Goal: Task Accomplishment & Management: Manage account settings

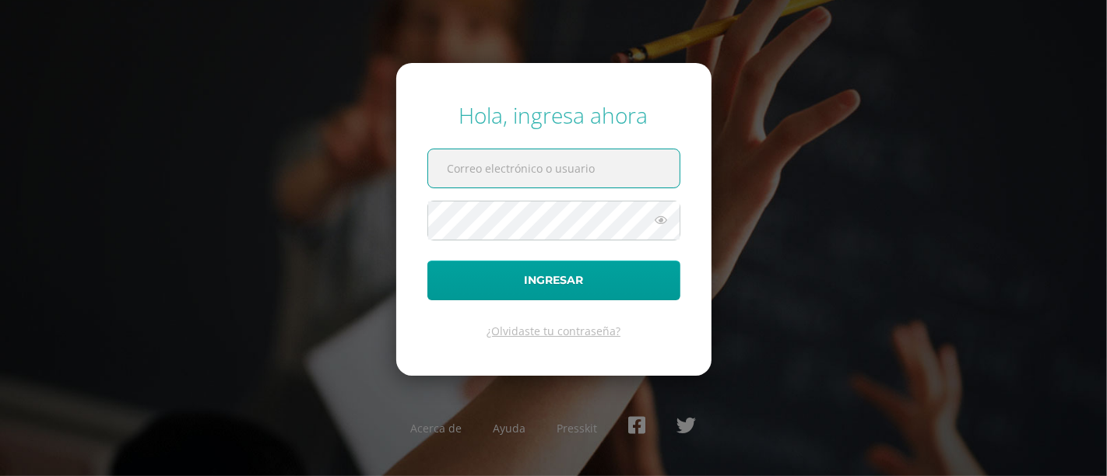
type input "[PERSON_NAME][DOMAIN_NAME][EMAIL_ADDRESS][DOMAIN_NAME]"
click at [522, 5] on div "Hola, ingresa ahora [PERSON_NAME][DOMAIN_NAME][EMAIL_ADDRESS][DOMAIN_NAME] Ingr…" at bounding box center [553, 238] width 1119 height 476
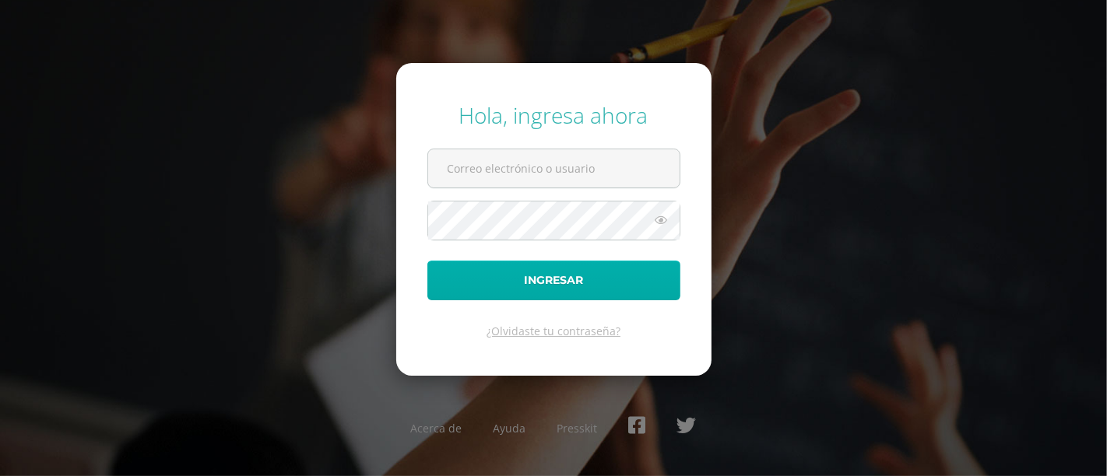
type input "[PERSON_NAME][DOMAIN_NAME][EMAIL_ADDRESS][DOMAIN_NAME]"
click at [460, 274] on button "Ingresar" at bounding box center [553, 281] width 253 height 40
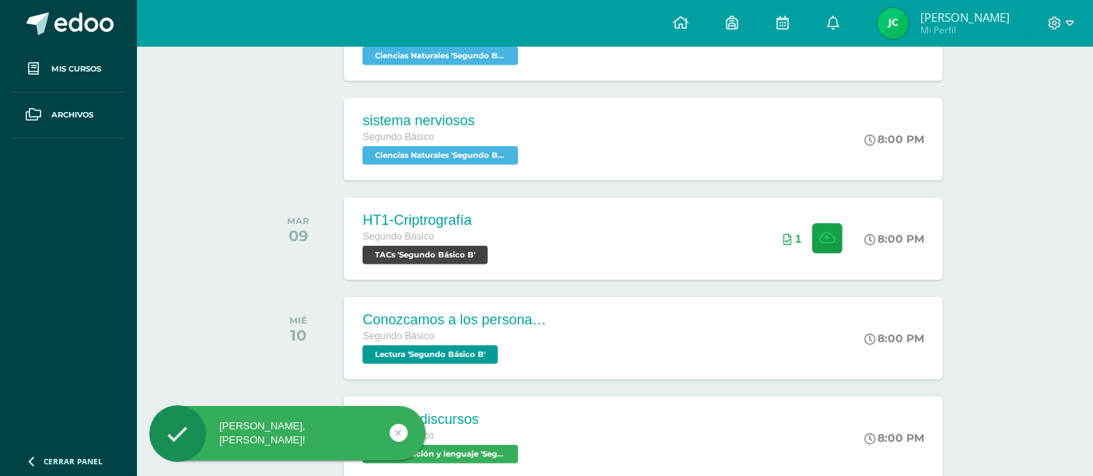
scroll to position [721, 0]
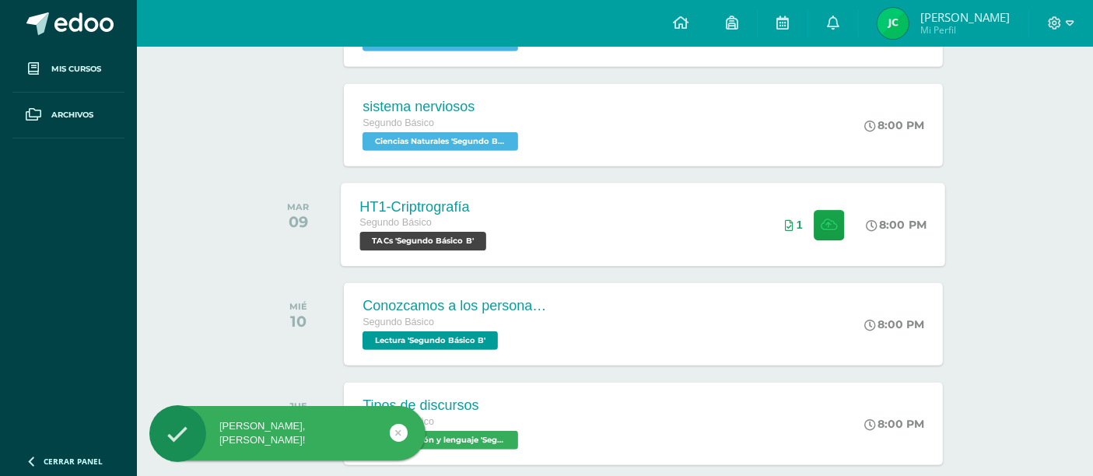
click at [491, 235] on div "Segundo Básico TACs 'Segundo Básico B'" at bounding box center [425, 233] width 131 height 36
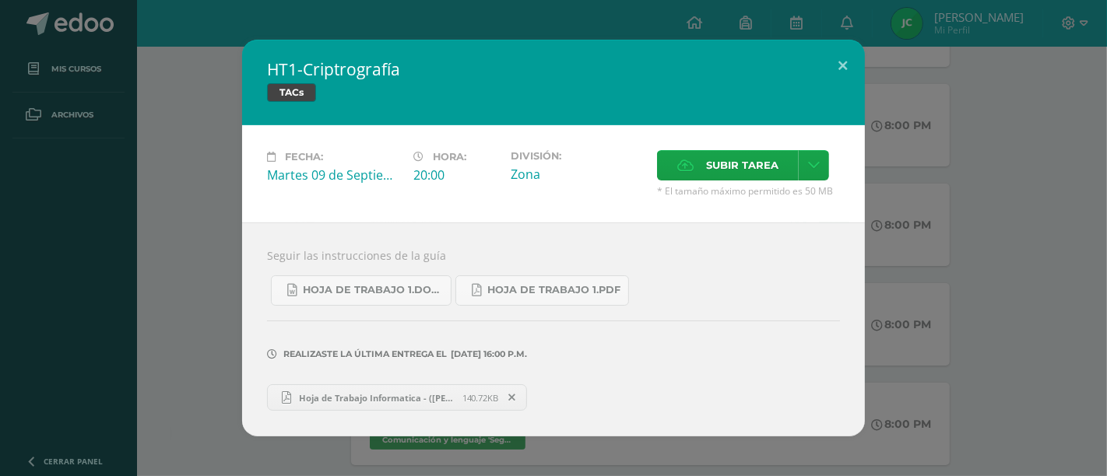
click at [346, 393] on span "Hoja de Trabajo Informatica - (Javier Castro - 2o Basico B).pdf" at bounding box center [376, 398] width 171 height 12
click at [825, 70] on button at bounding box center [842, 66] width 44 height 53
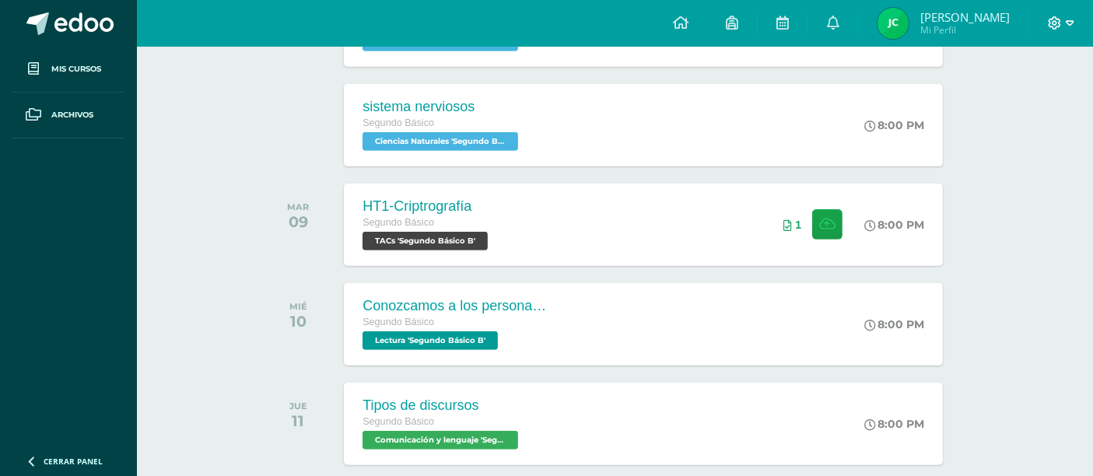
click at [1051, 23] on icon at bounding box center [1055, 23] width 14 height 14
click at [1029, 105] on span "Cerrar sesión" at bounding box center [1022, 106] width 70 height 15
